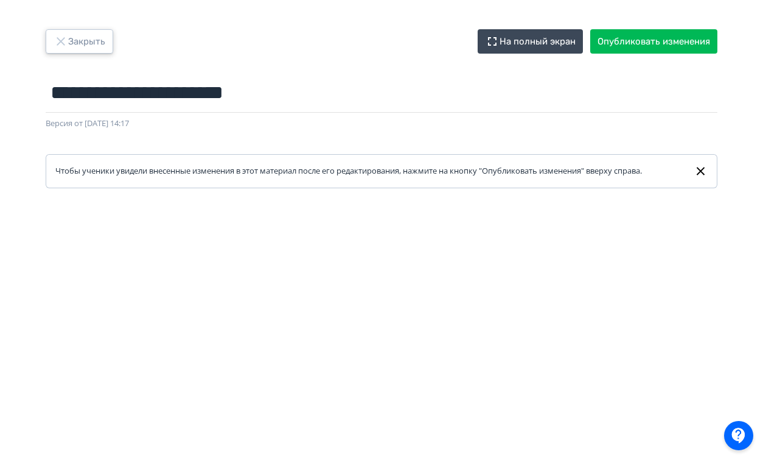
click at [63, 41] on icon "button" at bounding box center [61, 41] width 15 height 15
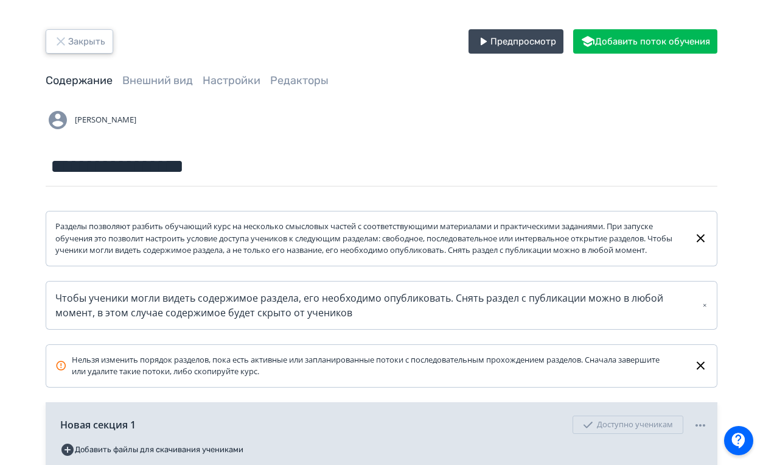
click at [68, 30] on button "Закрыть" at bounding box center [80, 41] width 68 height 24
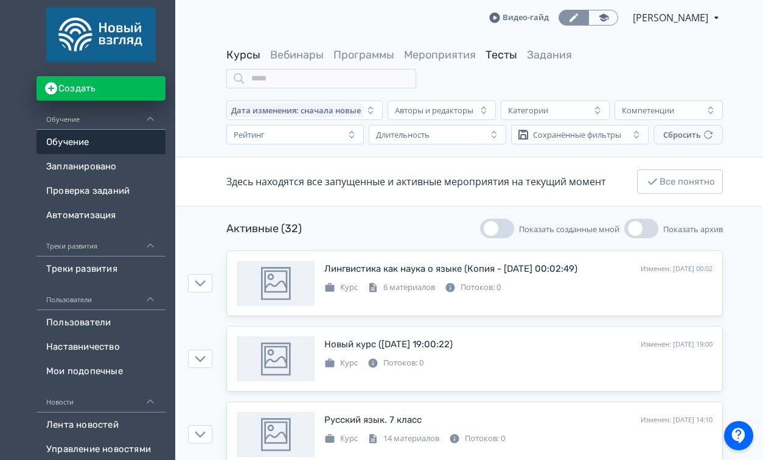
click at [490, 60] on link "Тесты" at bounding box center [502, 54] width 32 height 13
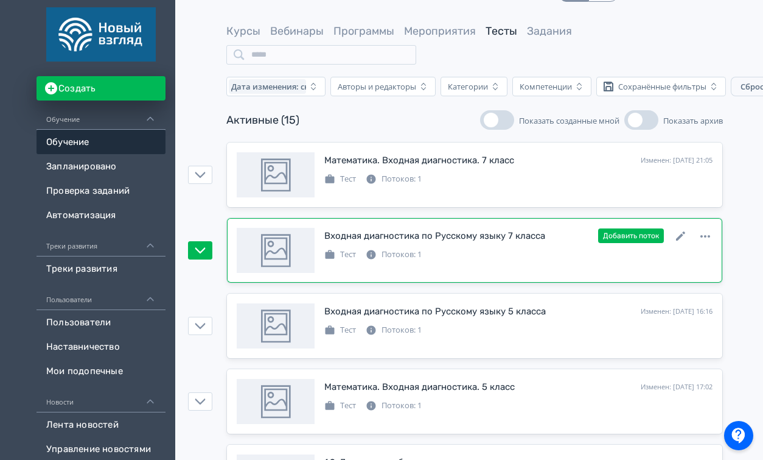
scroll to position [31, 0]
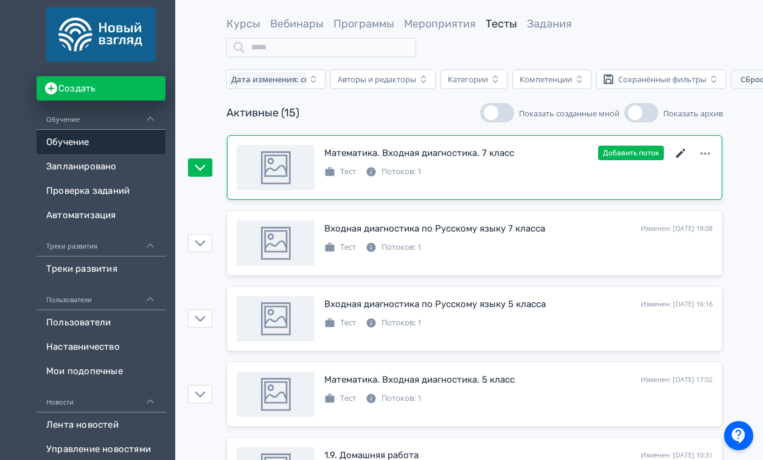
click at [679, 155] on icon at bounding box center [680, 153] width 9 height 9
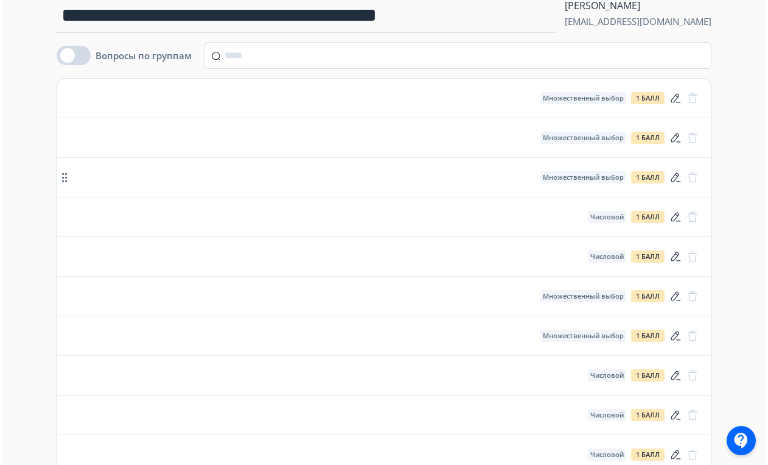
scroll to position [174, 0]
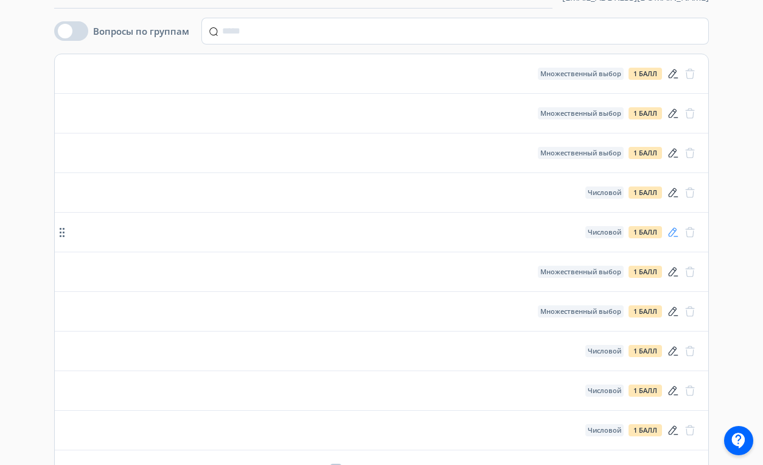
click at [671, 230] on icon "button" at bounding box center [674, 231] width 10 height 9
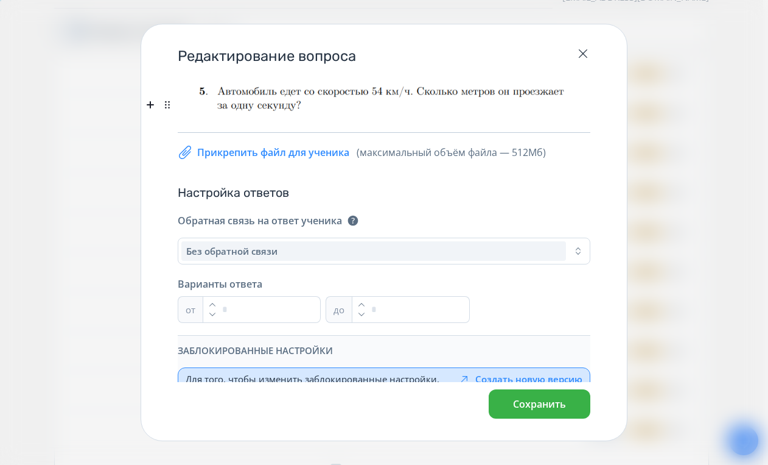
scroll to position [94, 0]
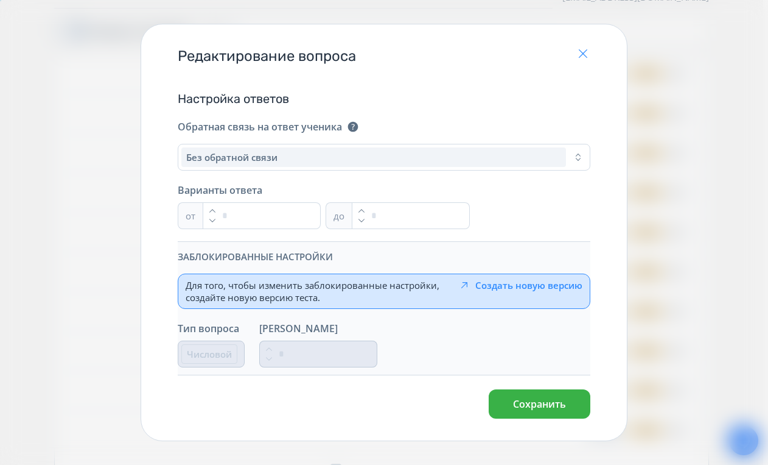
click at [587, 51] on icon "button" at bounding box center [583, 53] width 15 height 15
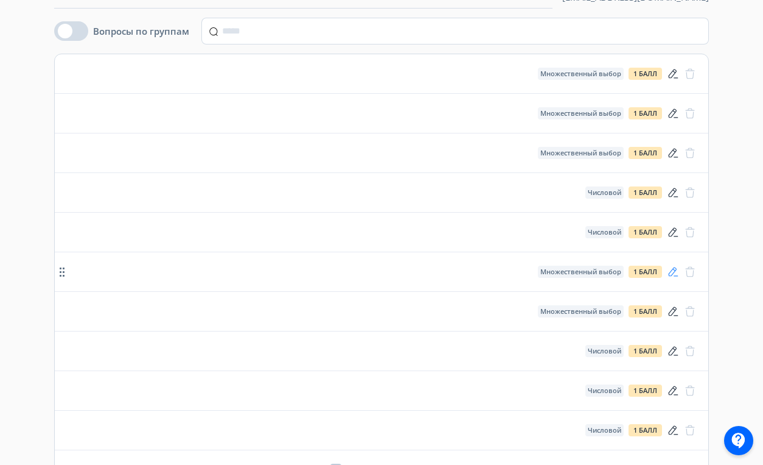
click at [671, 268] on icon "button" at bounding box center [673, 271] width 12 height 12
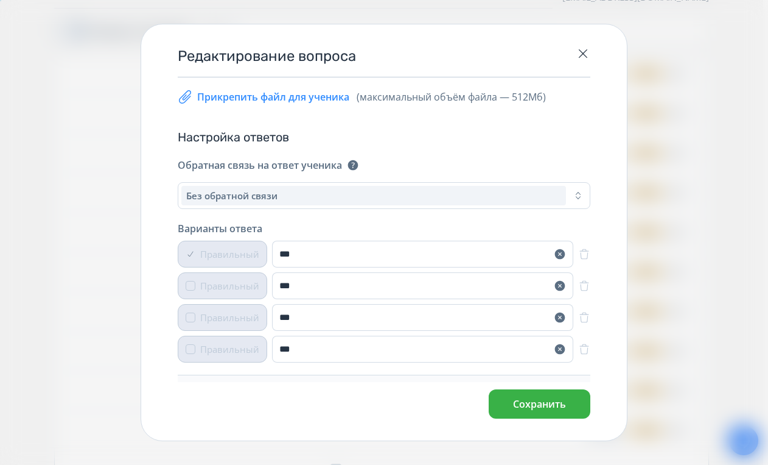
scroll to position [0, 0]
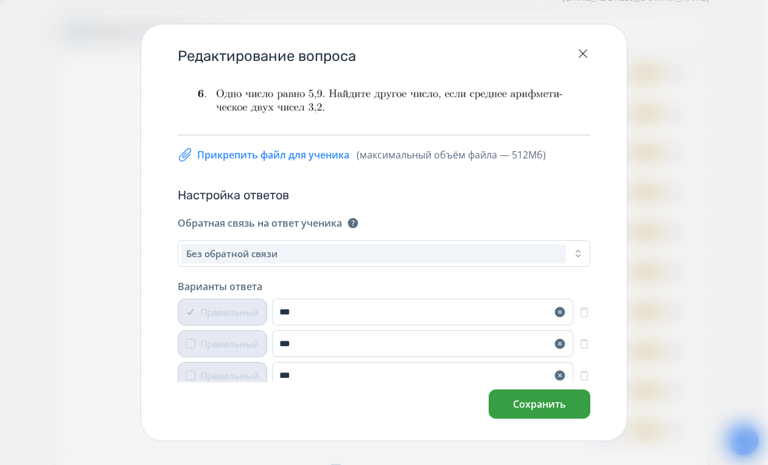
click at [533, 405] on button "Сохранить" at bounding box center [540, 403] width 102 height 29
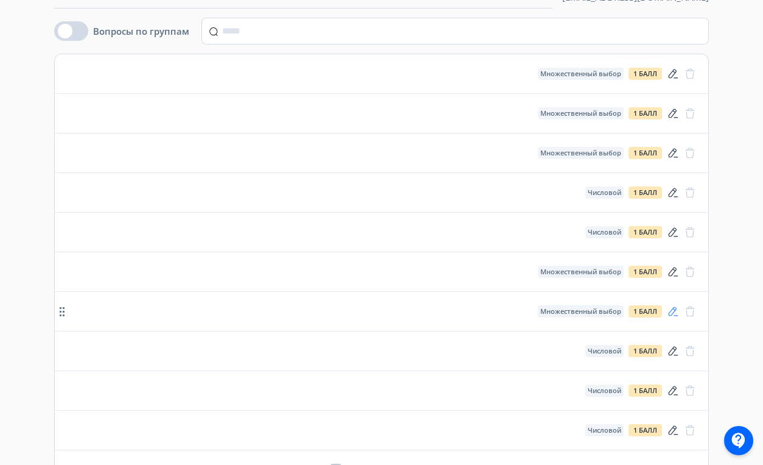
click at [677, 307] on icon "button" at bounding box center [673, 311] width 12 height 12
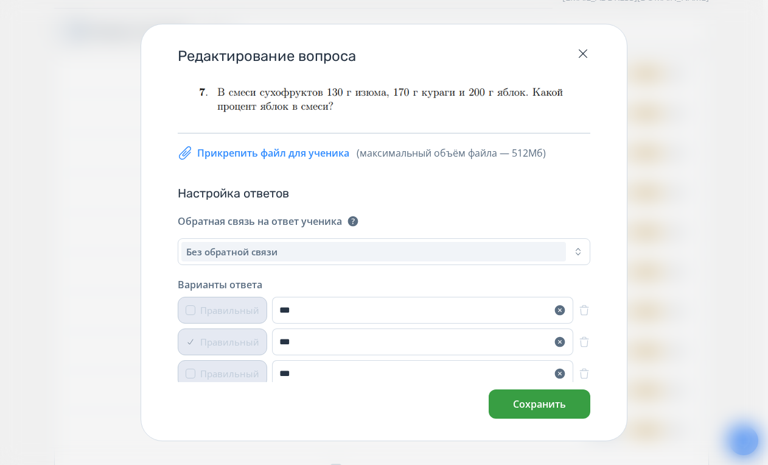
click at [528, 414] on button "Сохранить" at bounding box center [540, 403] width 102 height 29
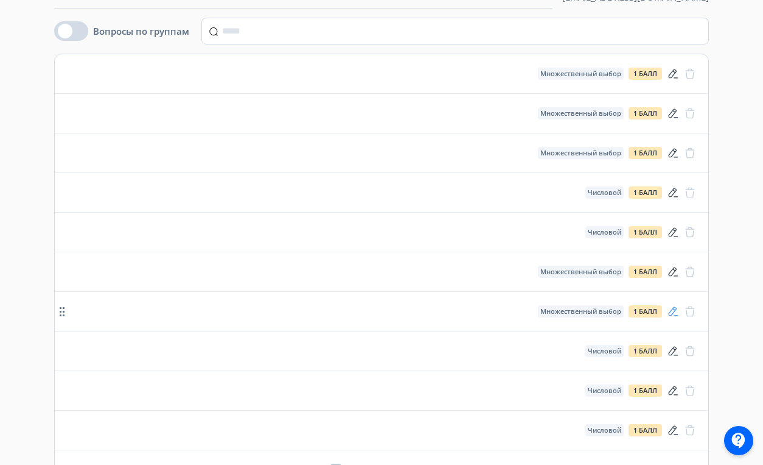
click at [669, 312] on icon "button" at bounding box center [673, 311] width 12 height 12
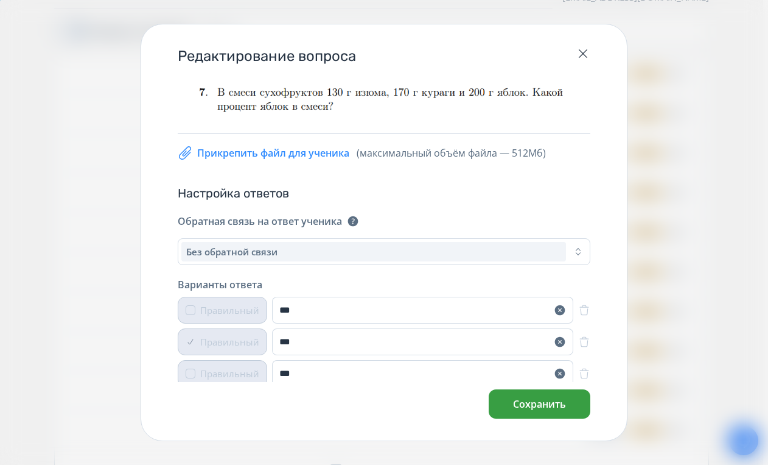
click at [538, 399] on button "Сохранить" at bounding box center [540, 403] width 102 height 29
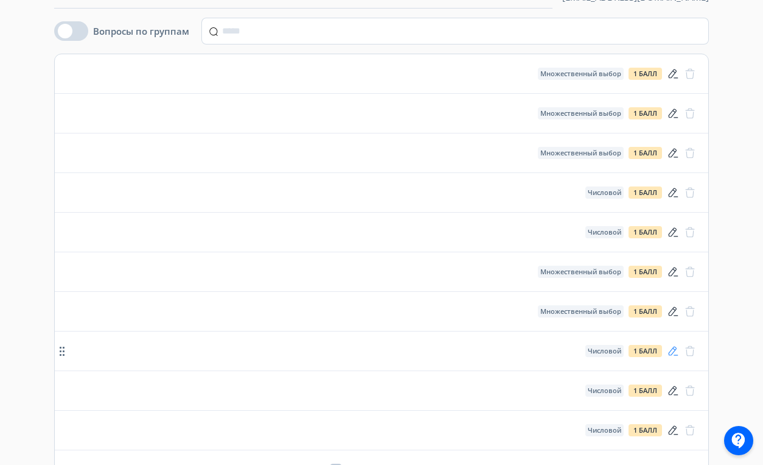
click at [671, 351] on icon "button" at bounding box center [673, 351] width 12 height 12
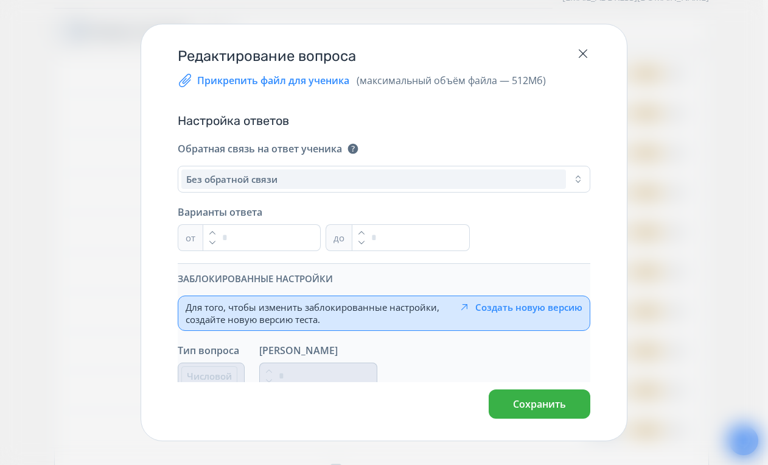
scroll to position [94, 0]
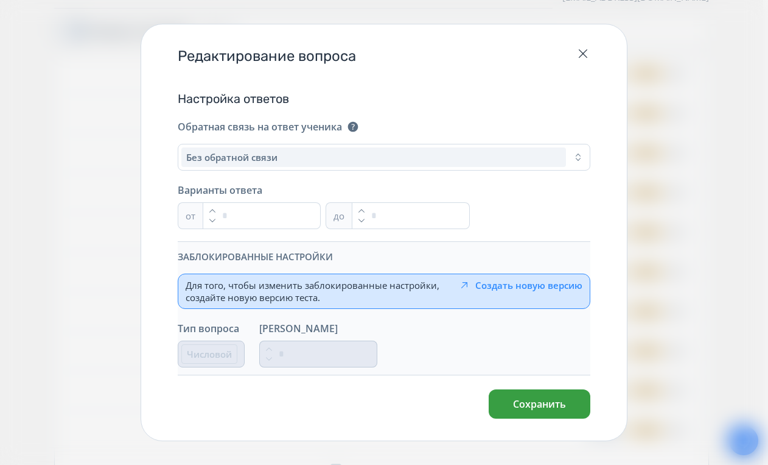
click at [522, 404] on button "Сохранить" at bounding box center [540, 403] width 102 height 29
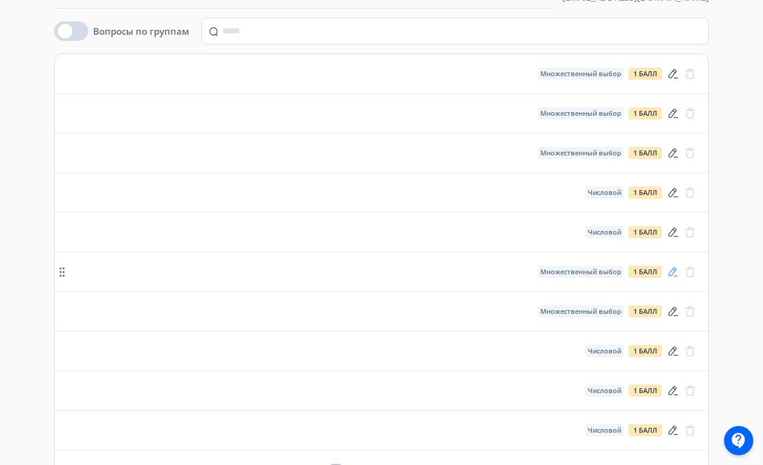
click at [675, 272] on icon "button" at bounding box center [673, 271] width 12 height 12
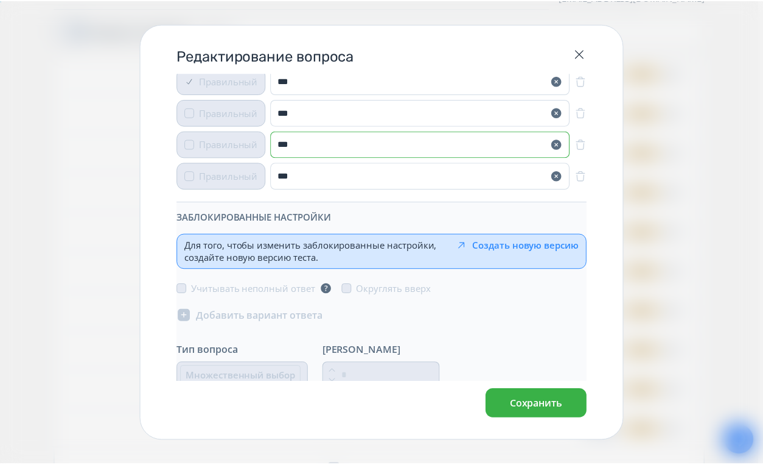
scroll to position [252, 0]
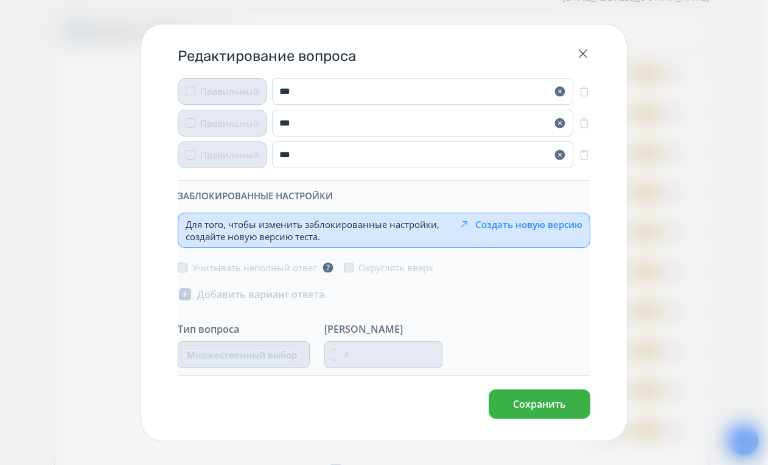
click at [585, 41] on div "Редактирование вопроса" at bounding box center [384, 48] width 486 height 49
click at [583, 54] on icon "button" at bounding box center [583, 53] width 9 height 9
click at [586, 54] on icon "button" at bounding box center [583, 53] width 15 height 15
